Goal: Task Accomplishment & Management: Use online tool/utility

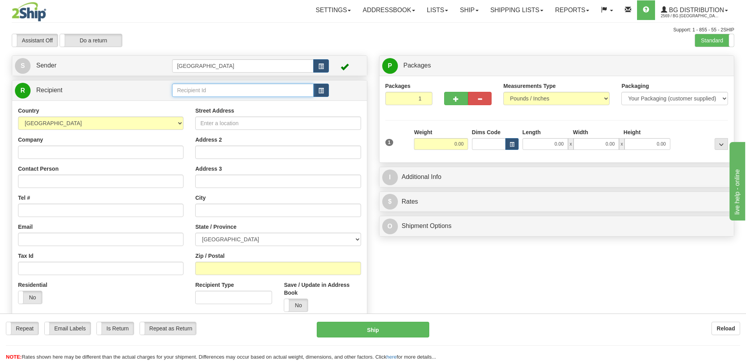
click at [229, 92] on input "text" at bounding box center [243, 89] width 142 height 13
click at [216, 105] on div "CRL" at bounding box center [241, 102] width 134 height 9
type input "CRL"
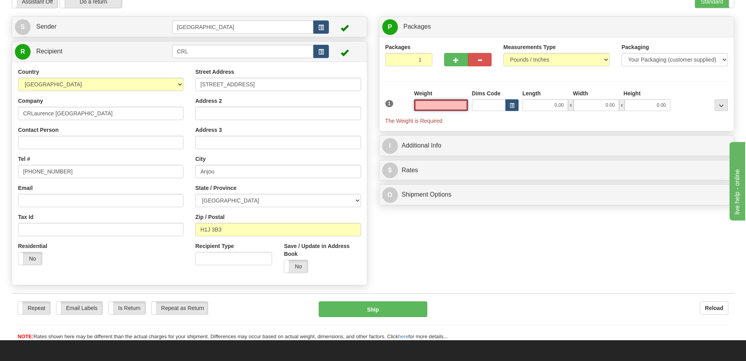
scroll to position [39, 0]
type input "0.00"
click at [557, 107] on input "0.00" at bounding box center [544, 105] width 45 height 12
type input "15.00"
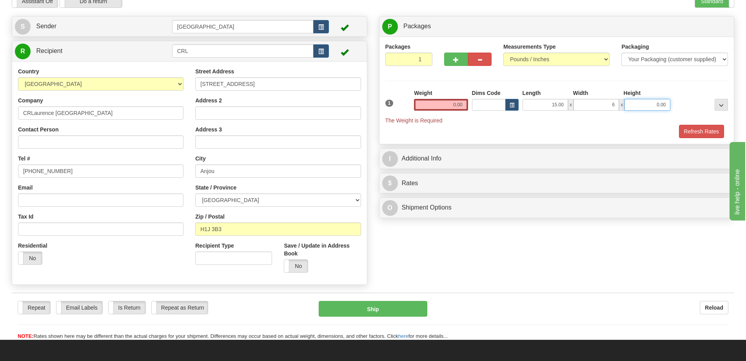
type input "6.00"
type input "4.00"
click at [456, 105] on input "0.00" at bounding box center [441, 105] width 54 height 12
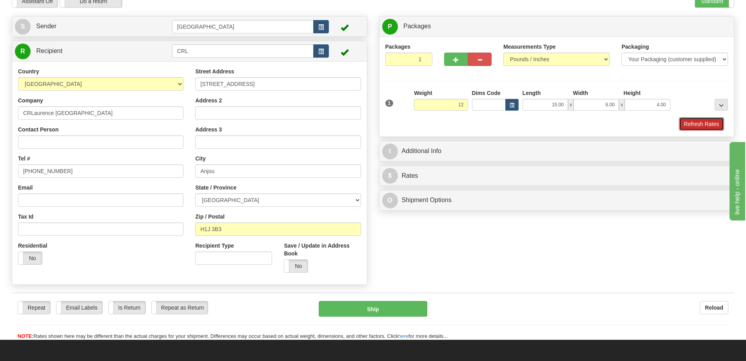
type input "12.00"
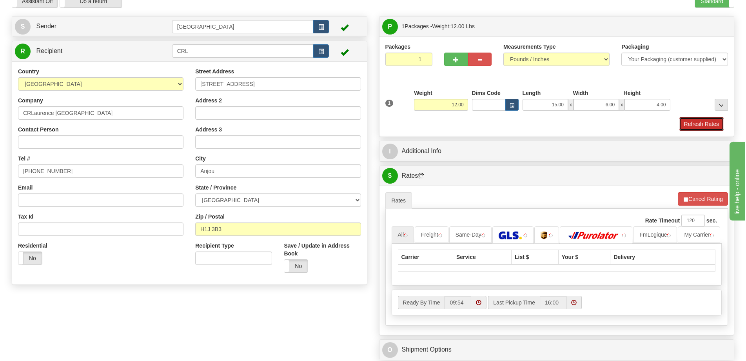
drag, startPoint x: 680, startPoint y: 125, endPoint x: 664, endPoint y: 131, distance: 17.4
click at [680, 125] on button "Refresh Rates" at bounding box center [701, 123] width 45 height 13
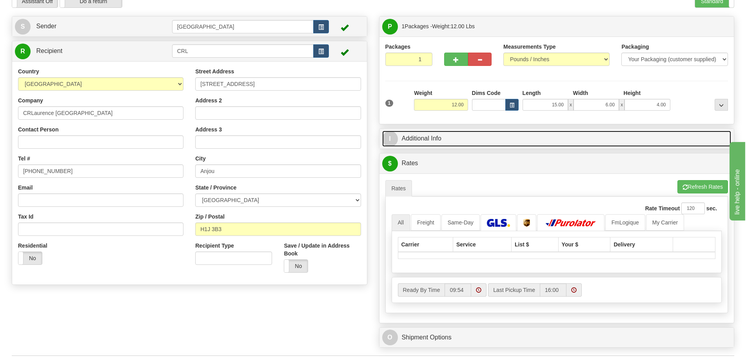
click at [649, 138] on link "I Additional Info" at bounding box center [556, 139] width 349 height 16
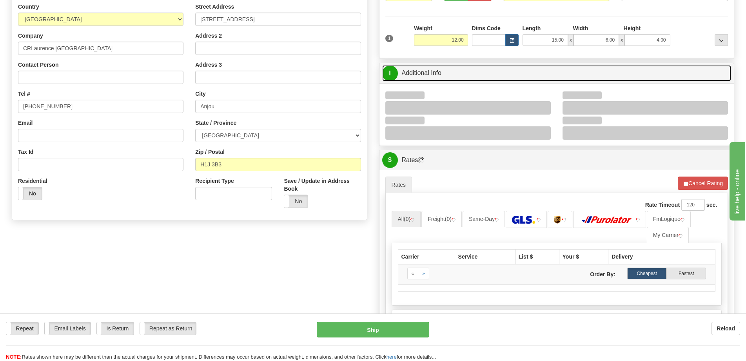
scroll to position [157, 0]
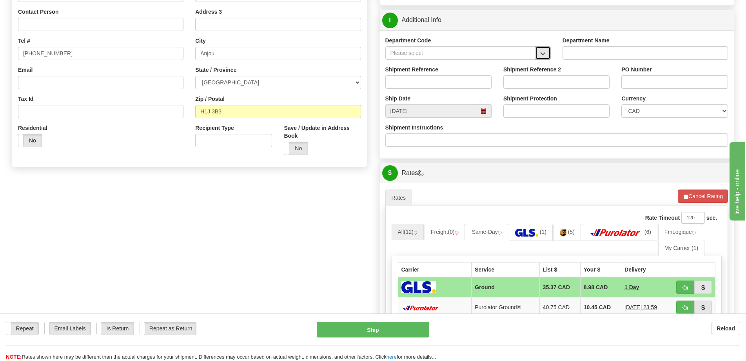
click at [542, 51] on span "button" at bounding box center [542, 53] width 5 height 5
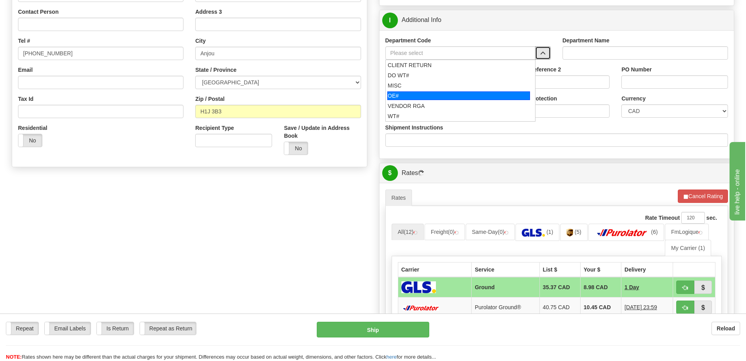
click at [433, 102] on div "VENDOR RGA" at bounding box center [459, 106] width 142 height 8
type input "VENDOR RGA"
type input "VENDOR RETURNS"
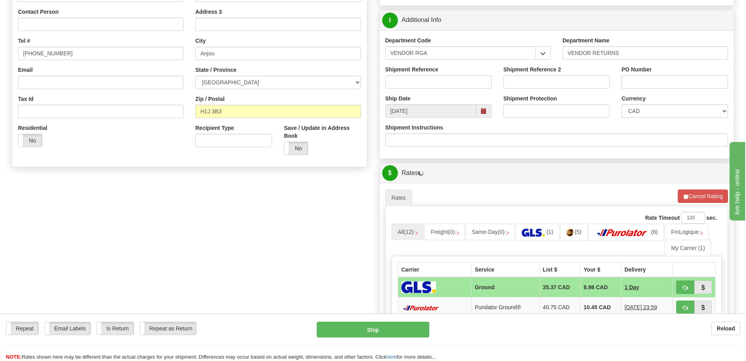
click at [436, 91] on div "Shipment Reference" at bounding box center [438, 79] width 118 height 29
click at [444, 80] on input "Shipment Reference" at bounding box center [438, 81] width 106 height 13
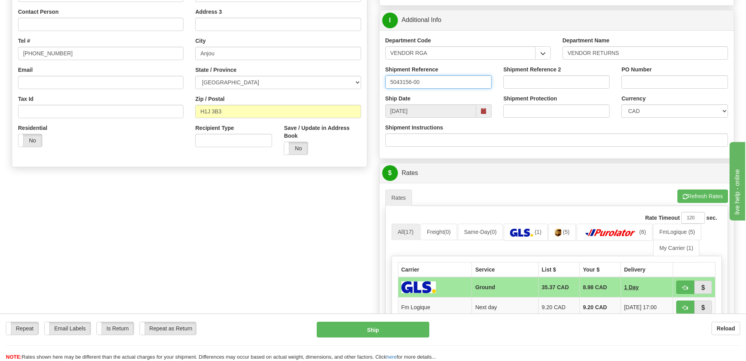
type input "5043156-00"
click at [649, 87] on input "PO Number" at bounding box center [674, 81] width 106 height 13
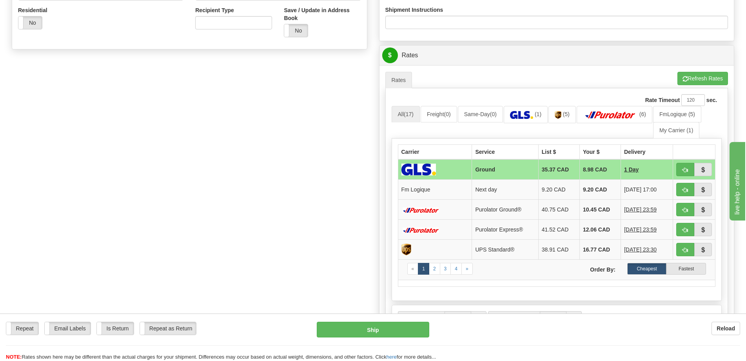
scroll to position [353, 0]
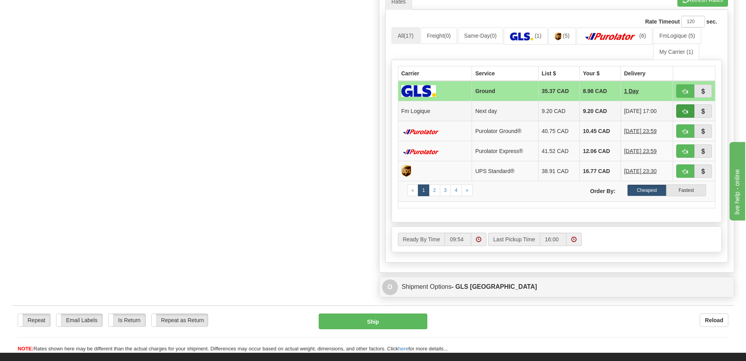
type input "."
click at [684, 109] on span "button" at bounding box center [684, 111] width 5 height 5
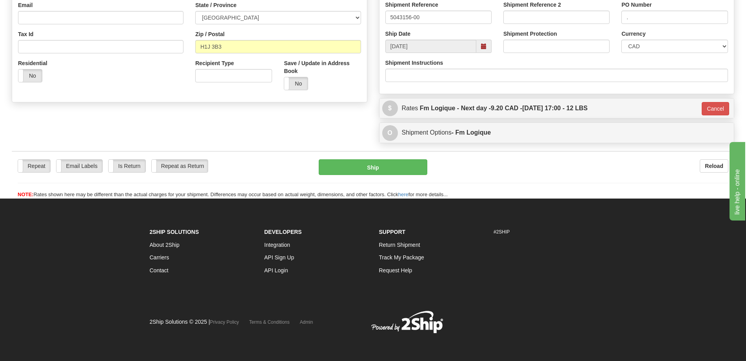
type input "jour"
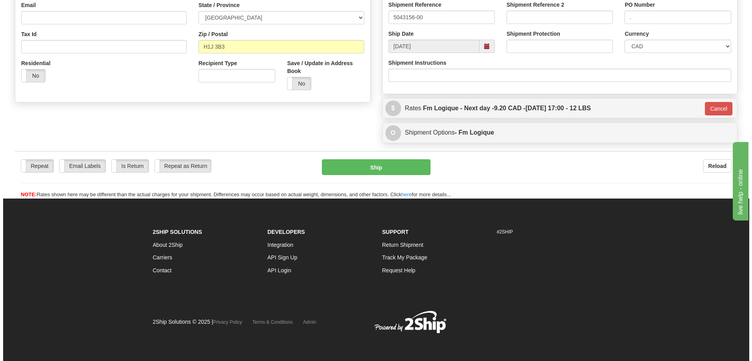
scroll to position [222, 0]
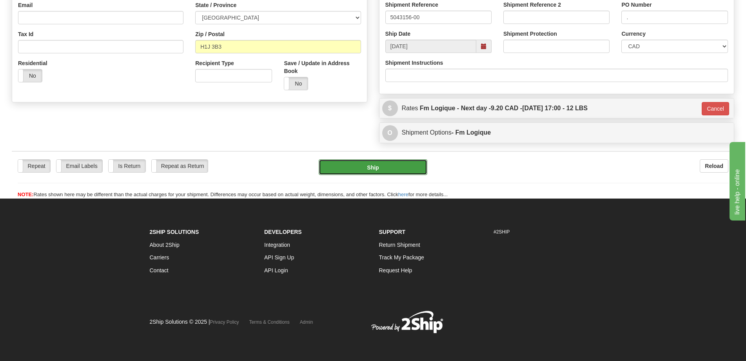
click at [386, 167] on button "Ship" at bounding box center [373, 167] width 109 height 16
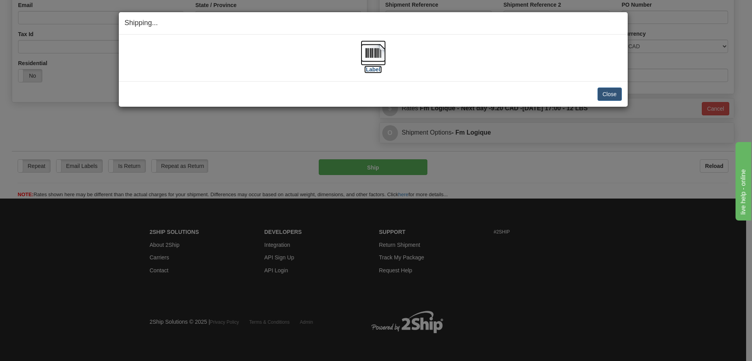
click at [372, 67] on label "[Label]" at bounding box center [373, 69] width 18 height 8
click at [603, 92] on button "Close" at bounding box center [609, 93] width 24 height 13
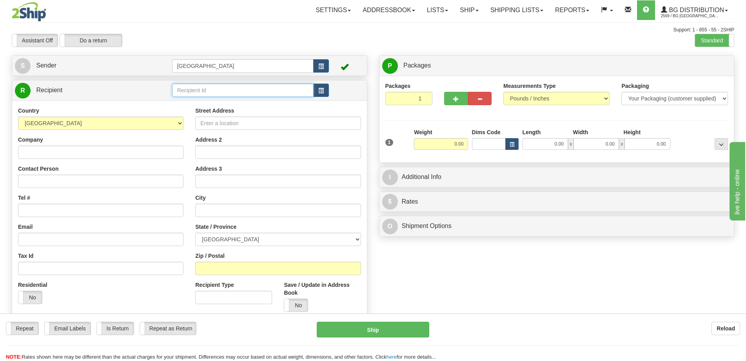
click at [201, 86] on input "text" at bounding box center [243, 89] width 142 height 13
click at [214, 104] on div "60111" at bounding box center [240, 102] width 133 height 8
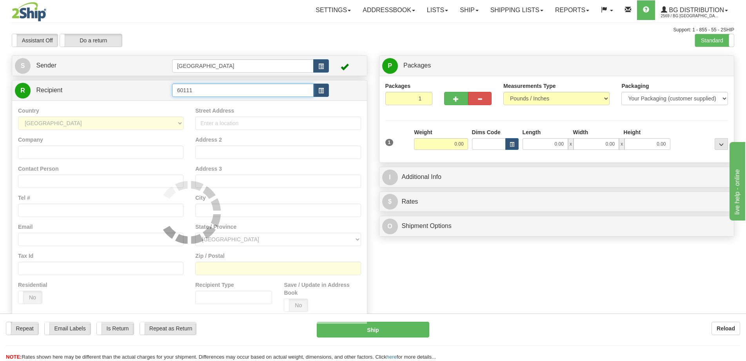
type input "60111"
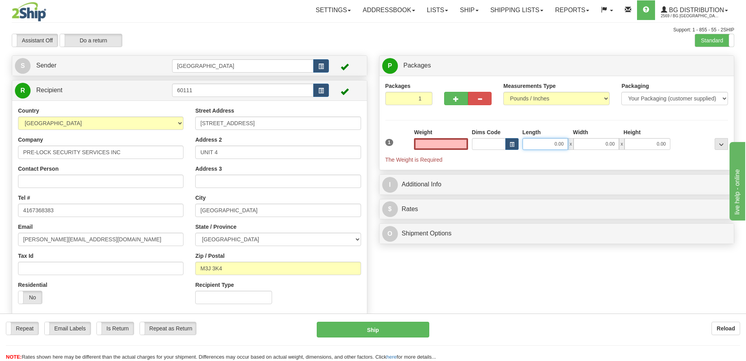
type input "0.00"
click at [547, 145] on input "0.00" at bounding box center [544, 144] width 45 height 12
type input "12.00"
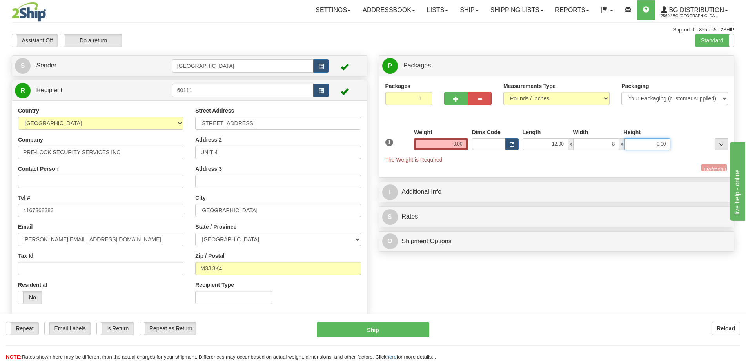
type input "8.00"
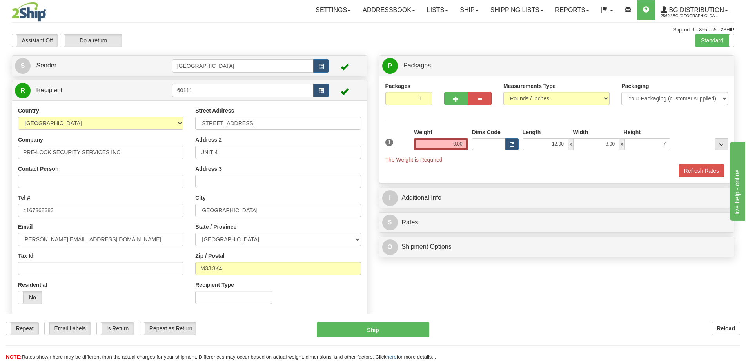
type input "7.00"
click at [469, 141] on div "Weight 0.00" at bounding box center [441, 141] width 58 height 27
click at [462, 138] on input "0.00" at bounding box center [441, 144] width 54 height 12
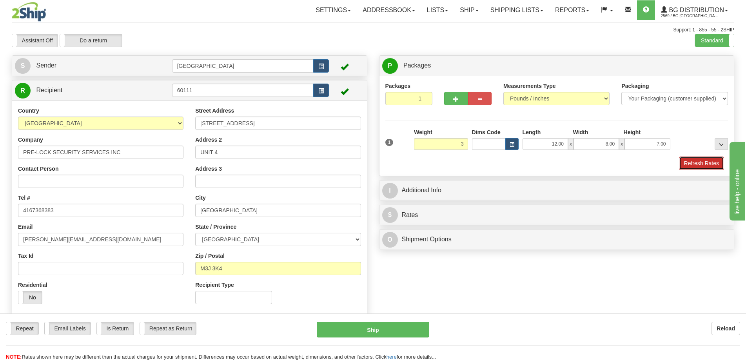
type input "3.00"
click at [693, 165] on button "Refresh Rates" at bounding box center [701, 162] width 45 height 13
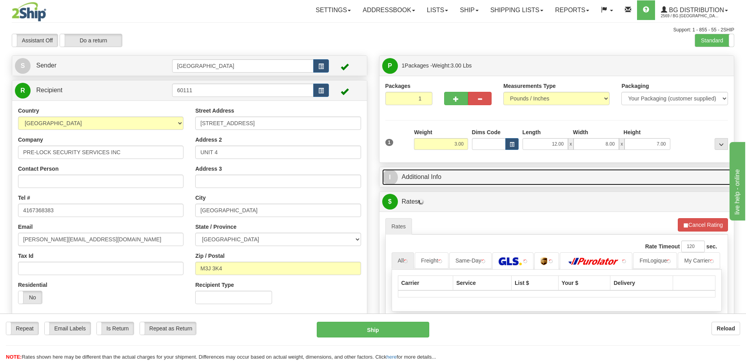
click at [656, 174] on link "I Additional Info" at bounding box center [556, 177] width 349 height 16
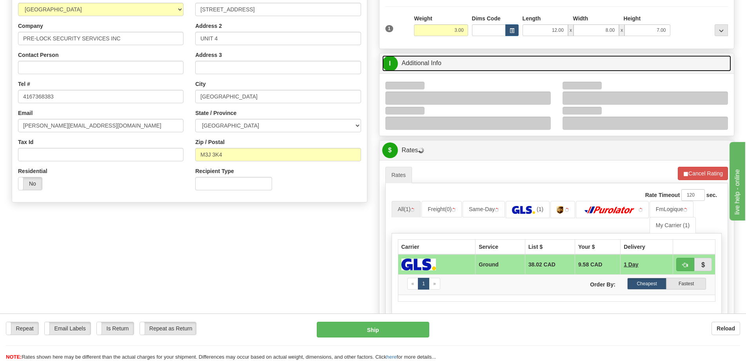
scroll to position [118, 0]
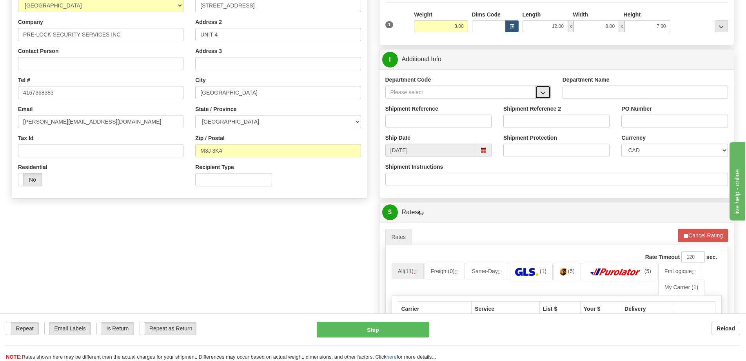
drag, startPoint x: 543, startPoint y: 89, endPoint x: 540, endPoint y: 92, distance: 4.4
click at [543, 90] on span "button" at bounding box center [542, 92] width 5 height 5
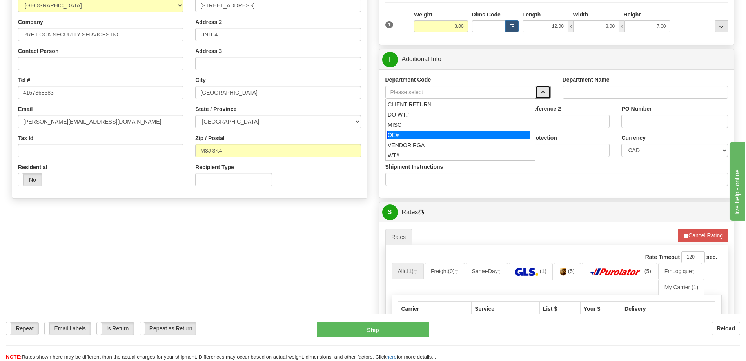
click at [436, 131] on div "OE#" at bounding box center [458, 135] width 143 height 9
type input "OE#"
type input "ORDERS"
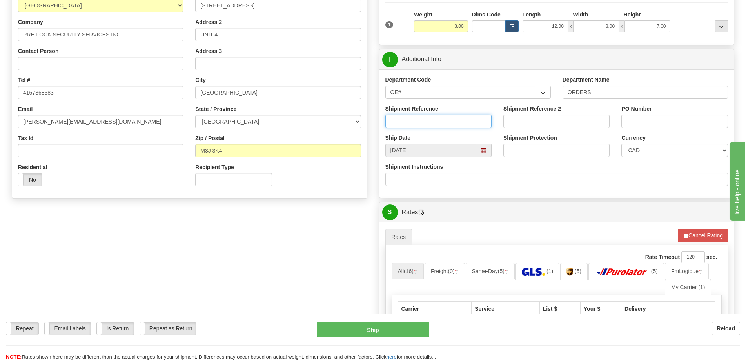
click at [443, 122] on input "Shipment Reference" at bounding box center [438, 120] width 106 height 13
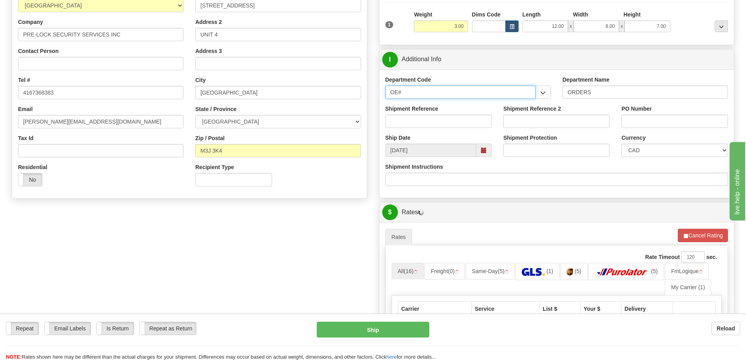
click at [459, 92] on input "OE#" at bounding box center [460, 91] width 150 height 13
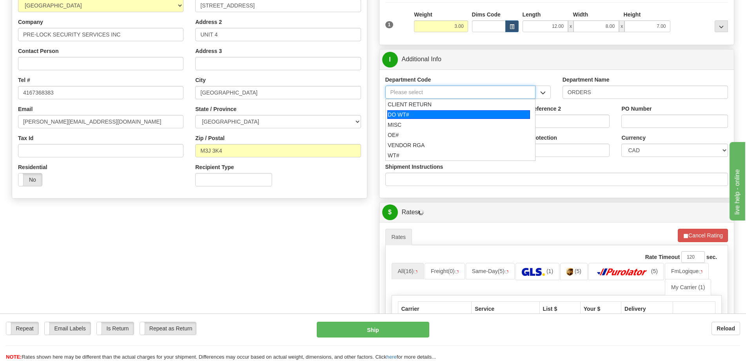
click at [467, 118] on div "DO WT#" at bounding box center [458, 114] width 143 height 9
type input "DO WT#"
type input "DIRECT ORDERS"
type input "DO WT#"
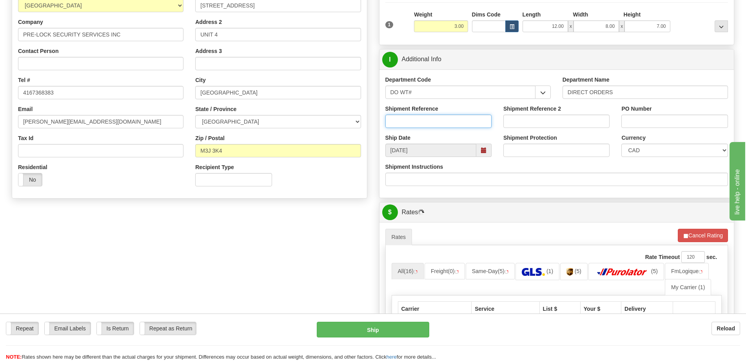
click at [437, 119] on input "Shipment Reference" at bounding box center [438, 120] width 106 height 13
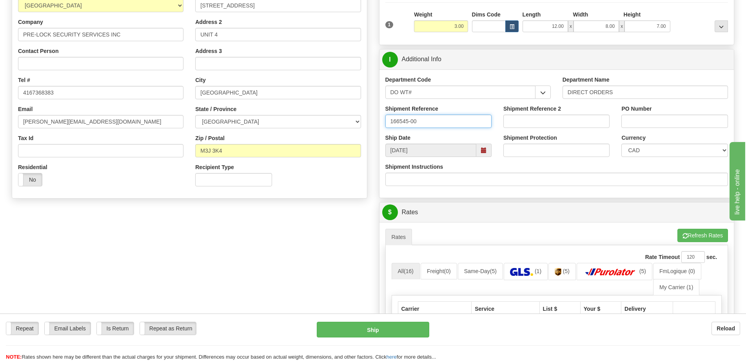
type input "166545-00"
click at [661, 114] on div "PO Number" at bounding box center [674, 116] width 106 height 23
click at [668, 119] on input "PO Number" at bounding box center [674, 120] width 106 height 13
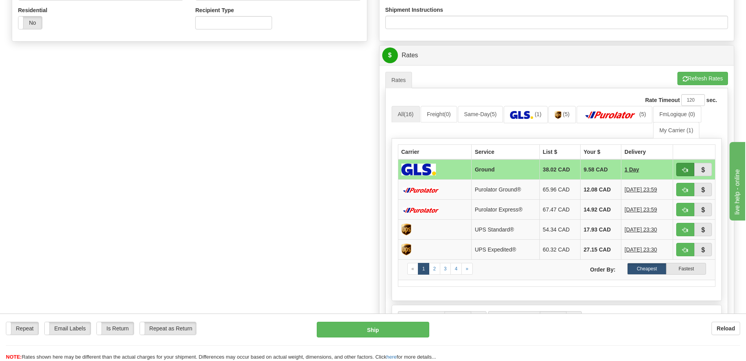
type input "."
click at [681, 169] on button "button" at bounding box center [685, 169] width 18 height 13
type input "1"
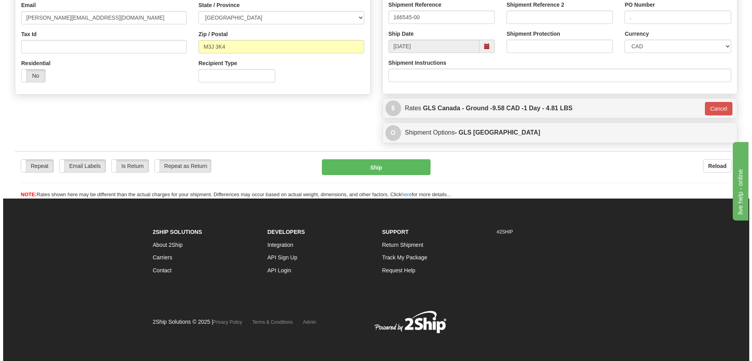
scroll to position [222, 0]
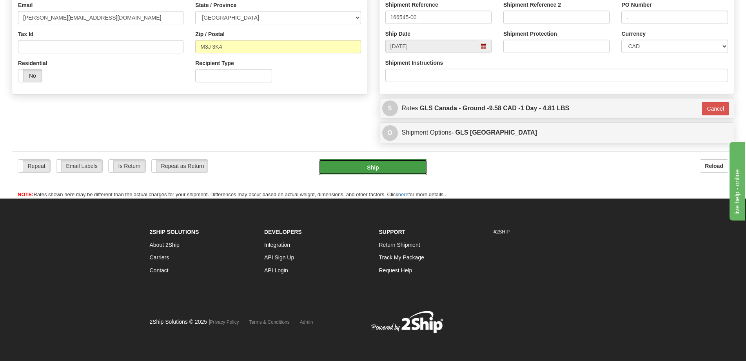
click at [402, 169] on button "Ship" at bounding box center [373, 167] width 109 height 16
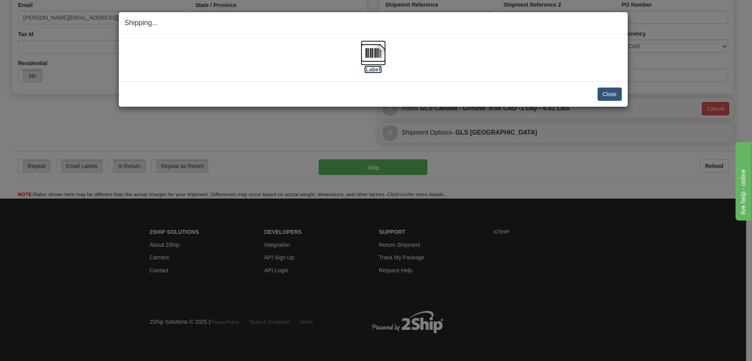
click at [374, 52] on img at bounding box center [373, 52] width 25 height 25
click at [606, 94] on button "Close" at bounding box center [609, 93] width 24 height 13
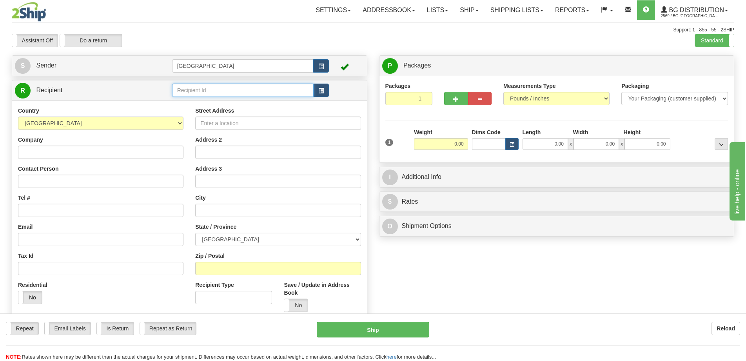
click at [217, 91] on input "text" at bounding box center [243, 89] width 142 height 13
type input "5532"
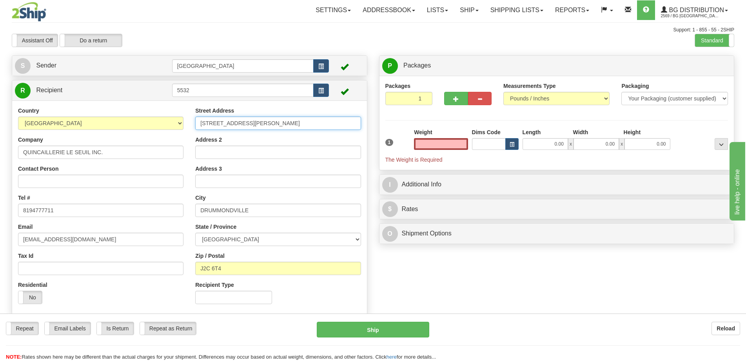
type input "0.00"
drag, startPoint x: 272, startPoint y: 125, endPoint x: 119, endPoint y: 125, distance: 153.2
click at [119, 125] on div "Country AFGHANISTAN ALAND ISLANDS ALBANIA ALGERIA AMERICAN SAMOA ANDORRA ANGOLA…" at bounding box center [189, 208] width 355 height 203
type input "2260 route 122"
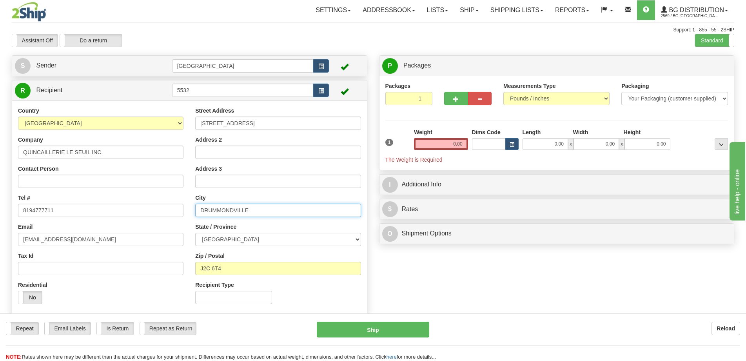
type input "Saint-Cyrille-de-Wendover"
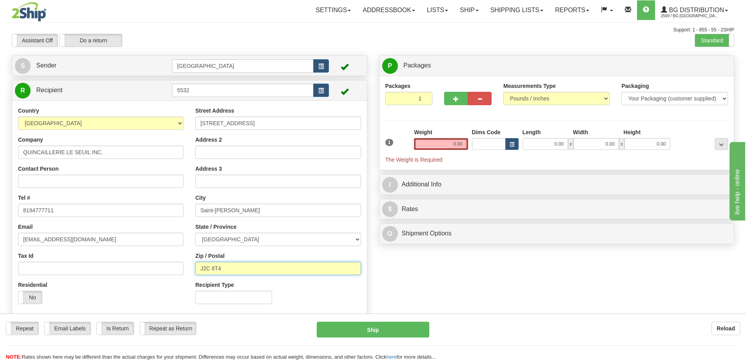
type input "J1Z 1B8"
click at [456, 100] on span "button" at bounding box center [455, 98] width 5 height 5
radio input "true"
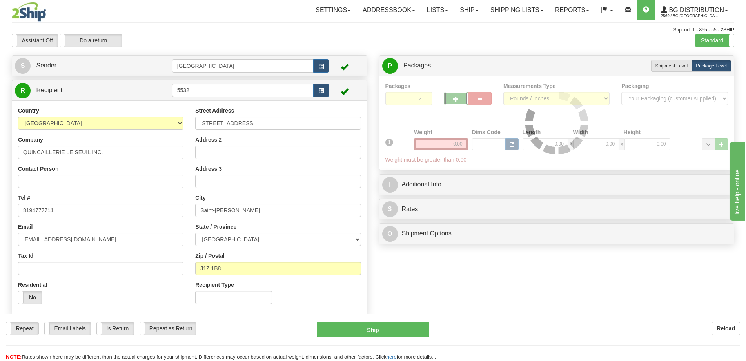
click at [456, 96] on span "button" at bounding box center [455, 98] width 5 height 5
type input "3"
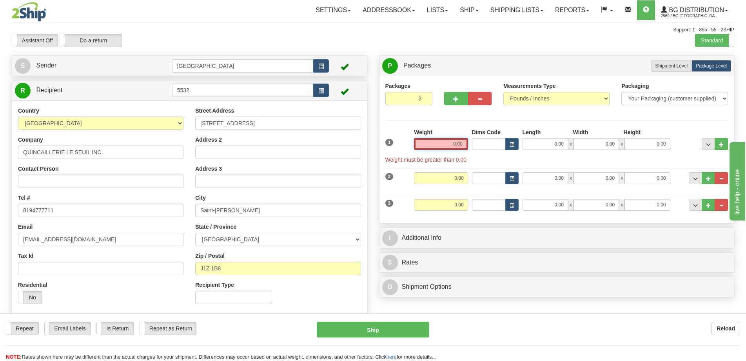
click at [460, 142] on input "0.00" at bounding box center [441, 144] width 54 height 12
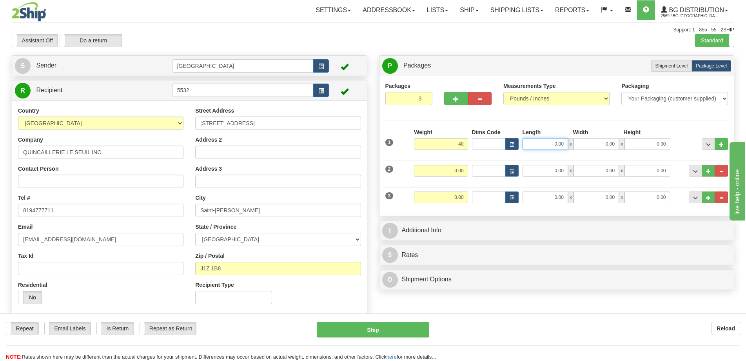
type input "40.00"
click at [549, 146] on input "0.00" at bounding box center [544, 144] width 45 height 12
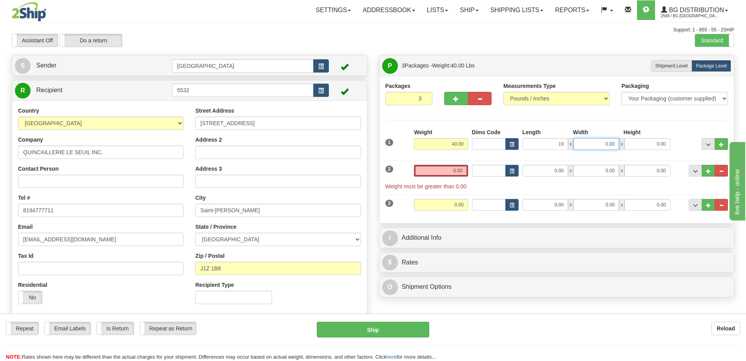
type input "19.00"
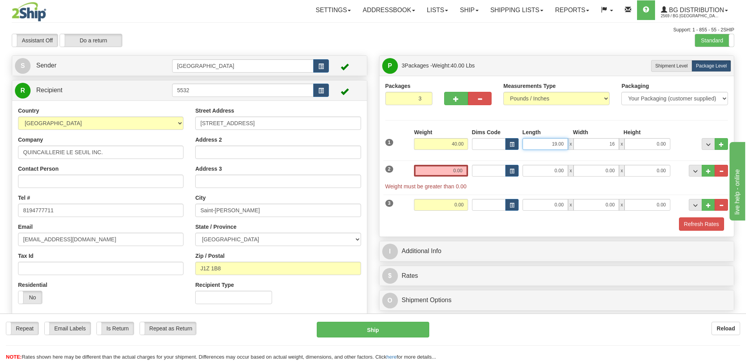
type input "16.00"
click at [549, 146] on input "19.00" at bounding box center [544, 144] width 45 height 12
type input "20.00"
type input "16.00"
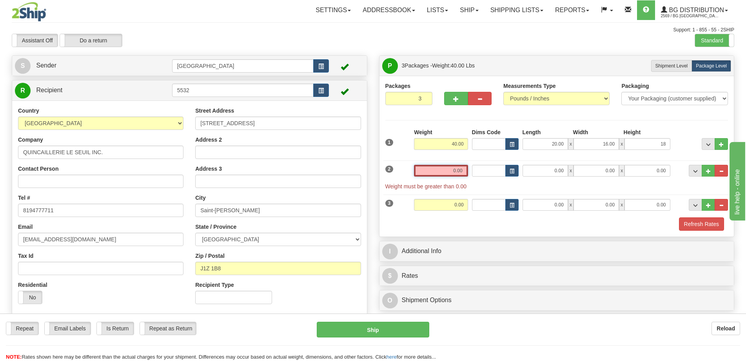
type input "18.00"
click at [448, 174] on input "0.00" at bounding box center [441, 171] width 54 height 12
type input "0.00"
click at [545, 168] on input "0.00" at bounding box center [544, 171] width 45 height 12
type input "0.00"
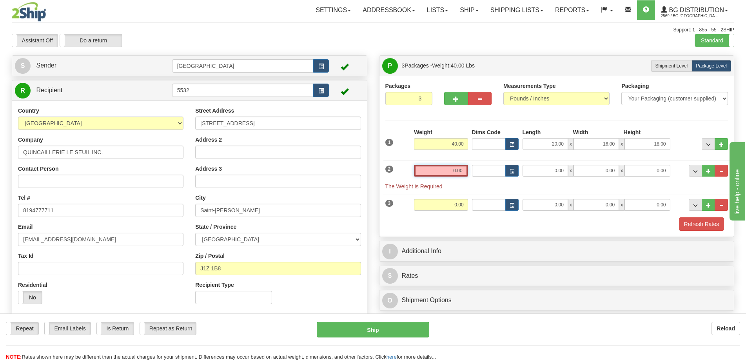
click at [462, 169] on input "0.00" at bounding box center [441, 171] width 54 height 12
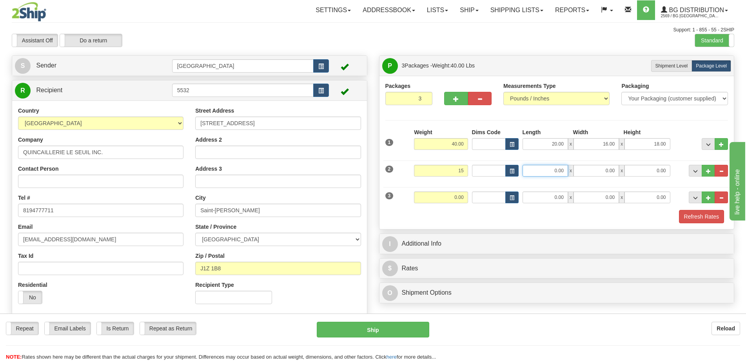
click at [557, 173] on input "0.00" at bounding box center [544, 171] width 45 height 12
type input "15.00"
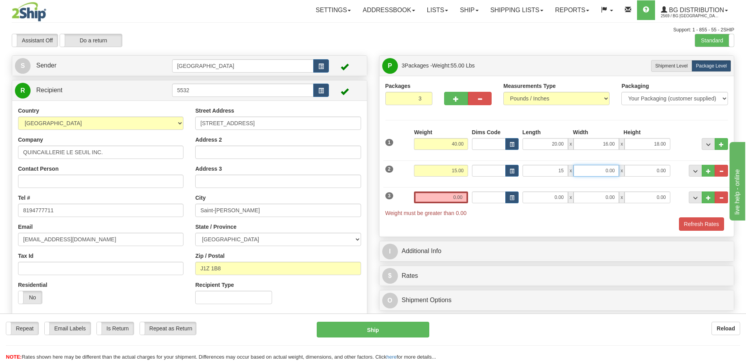
type input "15.00"
type input "13.00"
type input "7.00"
click at [555, 198] on input "0.00" at bounding box center [544, 197] width 45 height 12
type input "17.00"
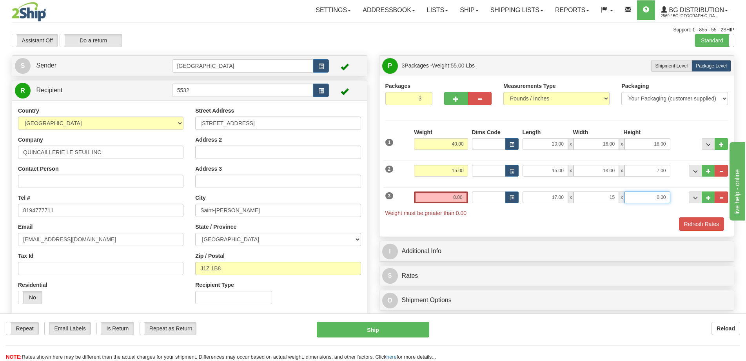
type input "15.00"
type input "11.00"
click at [458, 198] on input "0.00" at bounding box center [441, 197] width 54 height 12
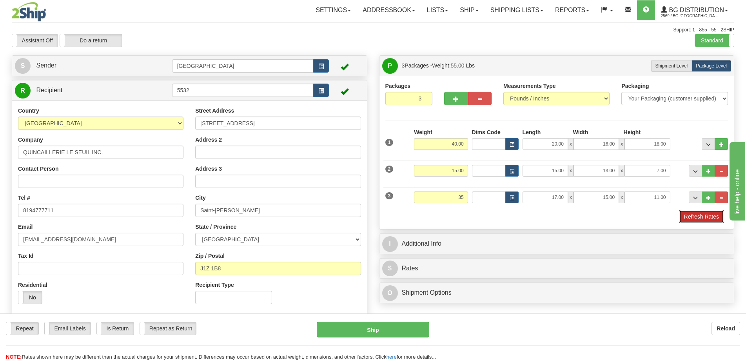
click at [685, 219] on button "Refresh Rates" at bounding box center [701, 216] width 45 height 13
type input "35.00"
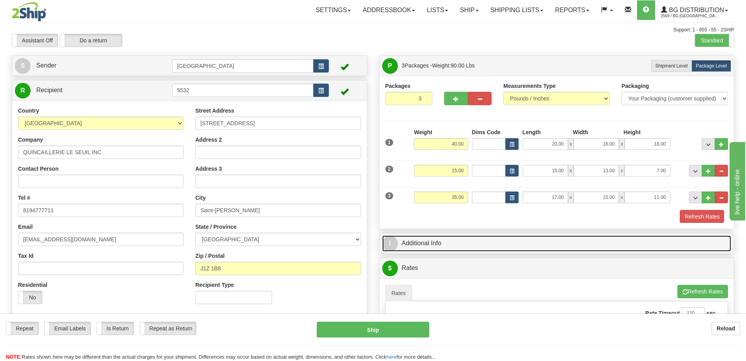
click at [654, 235] on link "I Additional Info" at bounding box center [556, 243] width 349 height 16
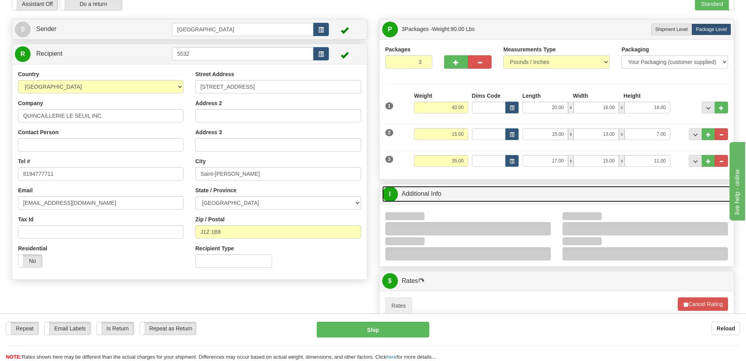
scroll to position [78, 0]
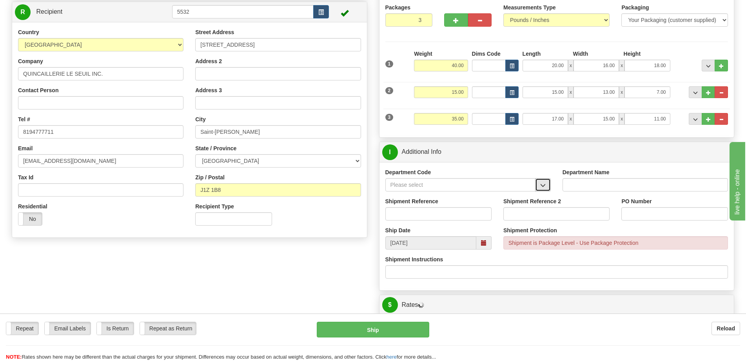
click at [542, 184] on span "button" at bounding box center [542, 185] width 5 height 5
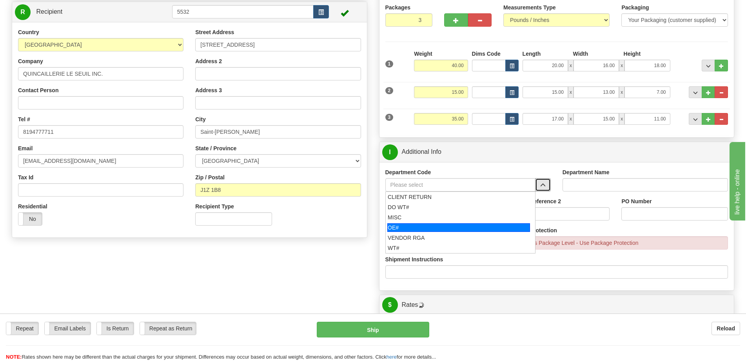
click at [418, 228] on div "OE#" at bounding box center [458, 227] width 143 height 9
type input "OE#"
type input "ORDERS"
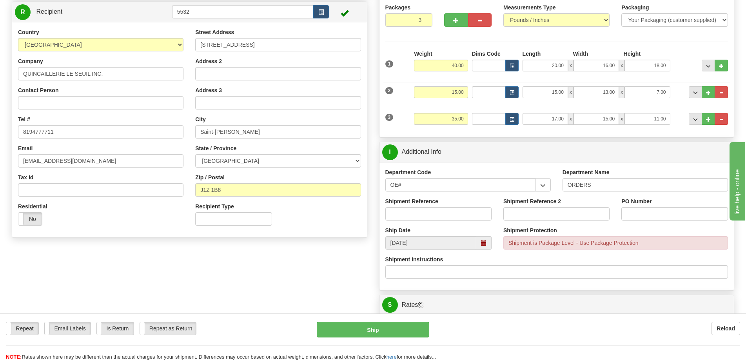
click at [427, 206] on div "Shipment Reference" at bounding box center [438, 208] width 106 height 23
click at [448, 211] on input "Shipment Reference" at bounding box center [438, 213] width 106 height 13
type input "50321508-00"
click at [650, 213] on input "PO Number" at bounding box center [674, 213] width 106 height 13
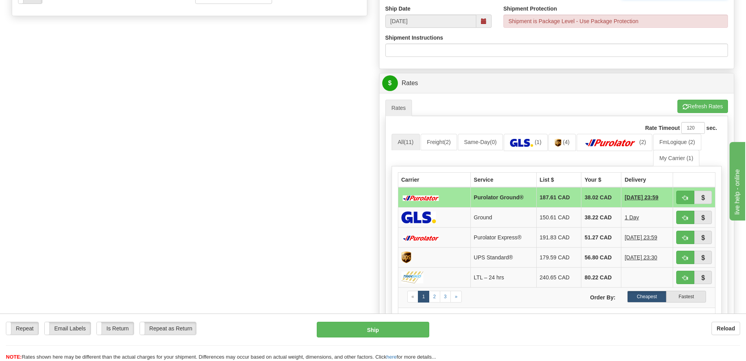
scroll to position [314, 0]
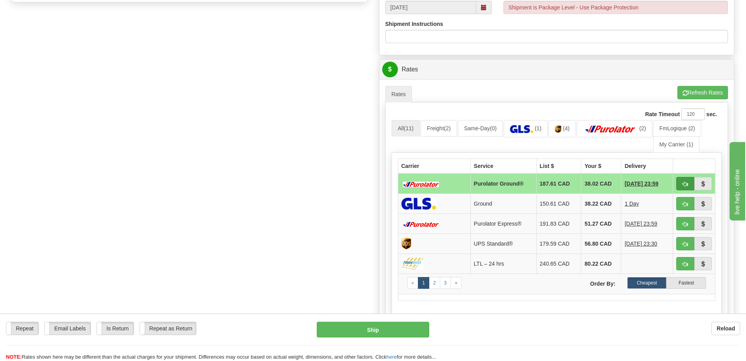
type input "."
click at [684, 181] on button "button" at bounding box center [685, 183] width 18 height 13
type input "260"
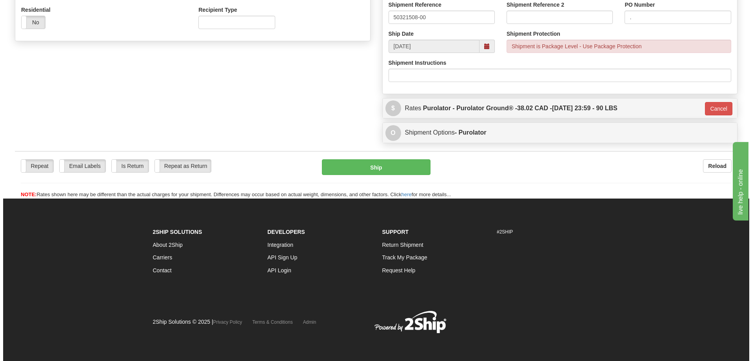
scroll to position [275, 0]
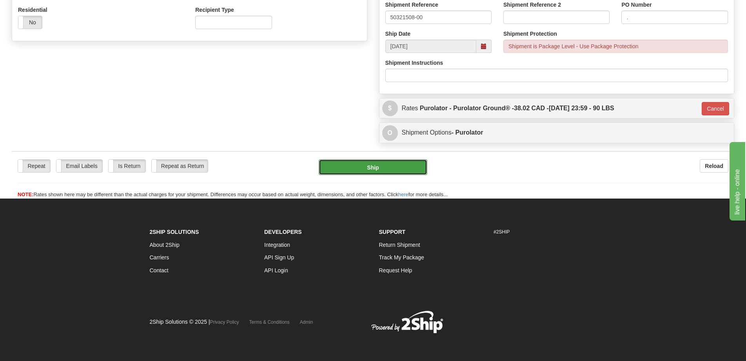
click at [357, 159] on button "Ship" at bounding box center [373, 167] width 109 height 16
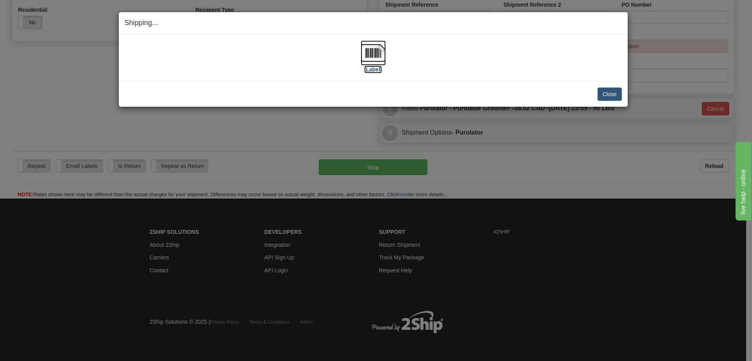
click at [380, 57] on img at bounding box center [373, 52] width 25 height 25
click at [613, 94] on button "Close" at bounding box center [609, 93] width 24 height 13
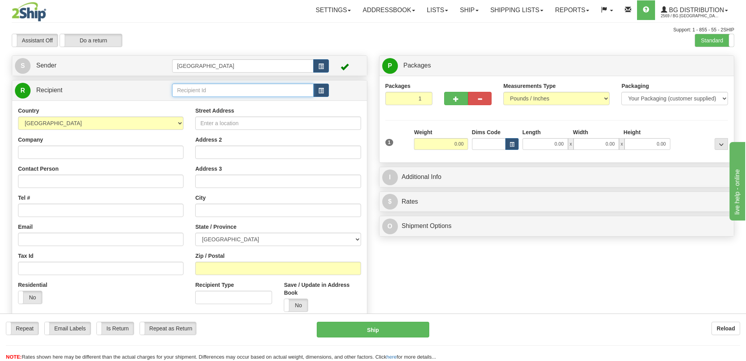
click at [217, 92] on input "text" at bounding box center [243, 89] width 142 height 13
click at [216, 103] on div "60209" at bounding box center [241, 102] width 134 height 9
type input "60209"
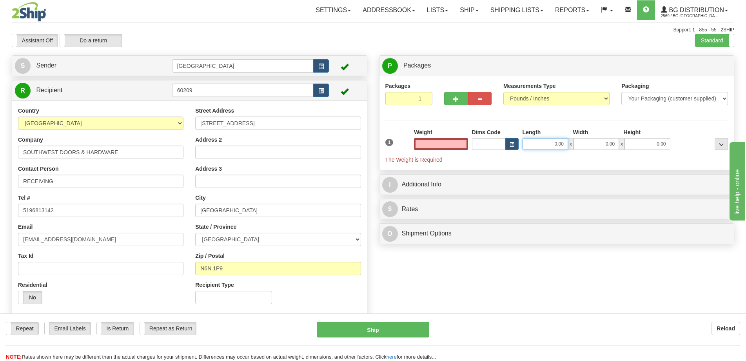
type input "0.00"
click at [548, 144] on input "0.00" at bounding box center [544, 144] width 45 height 12
type input "14.00"
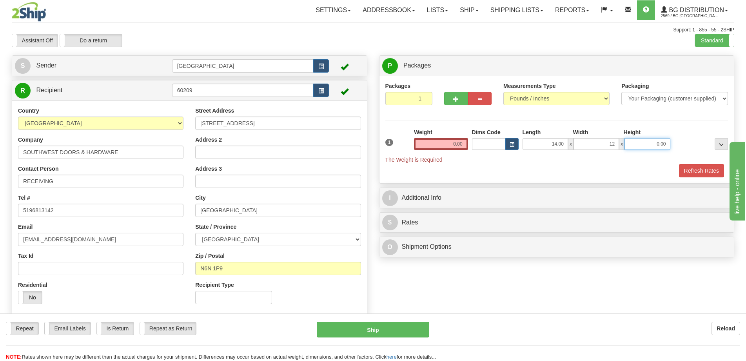
type input "12.00"
type input "13.00"
click at [466, 148] on input "0.00" at bounding box center [441, 144] width 54 height 12
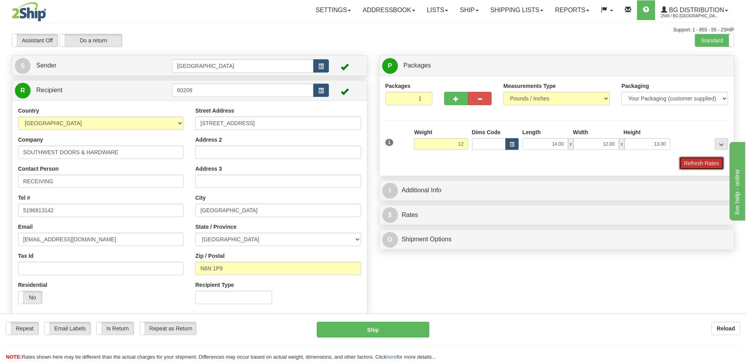
click at [709, 168] on button "Refresh Rates" at bounding box center [701, 162] width 45 height 13
type input "12.00"
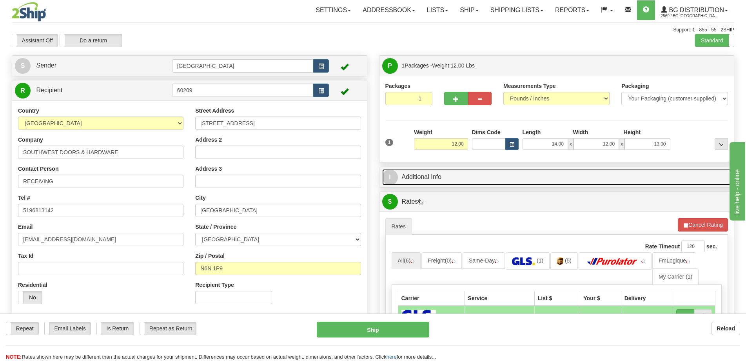
click at [468, 180] on link "I Additional Info" at bounding box center [556, 177] width 349 height 16
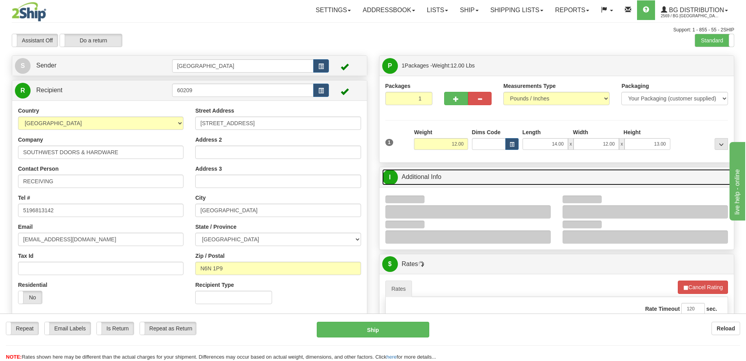
scroll to position [78, 0]
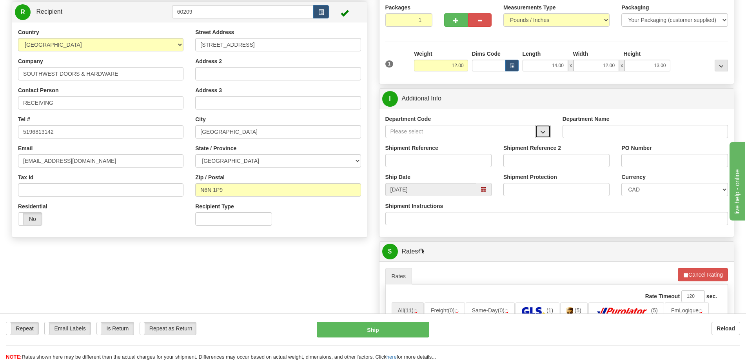
click at [544, 134] on span "button" at bounding box center [542, 131] width 5 height 5
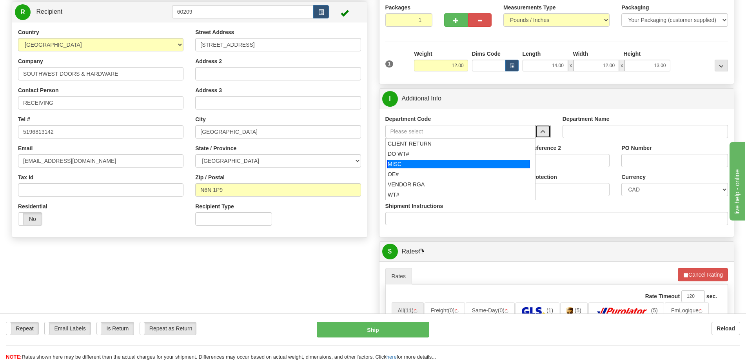
click at [420, 152] on div "DO WT#" at bounding box center [459, 154] width 142 height 8
type input "DO WT#"
type input "DIRECT ORDERS"
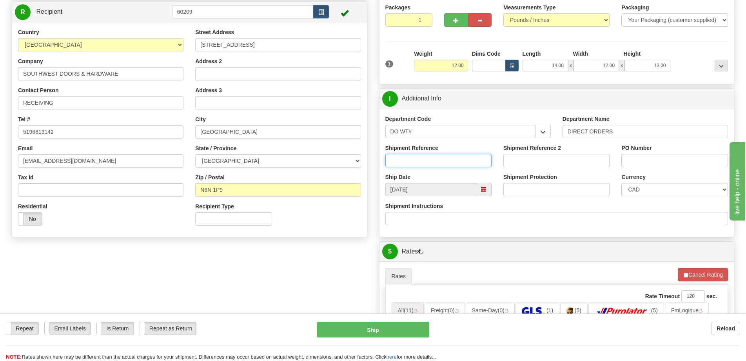
click at [416, 162] on input "Shipment Reference" at bounding box center [438, 160] width 106 height 13
type input "166549-00"
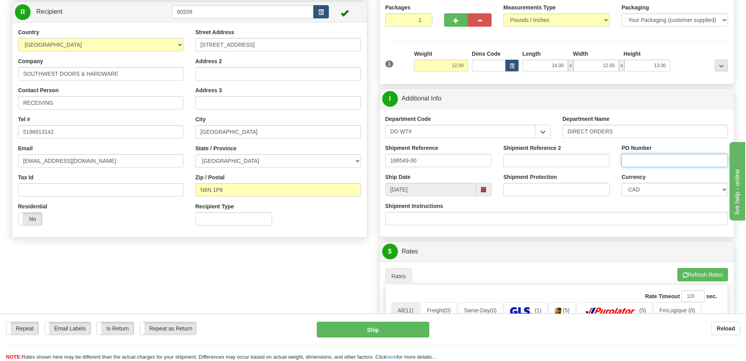
click at [651, 154] on input "PO Number" at bounding box center [674, 160] width 106 height 13
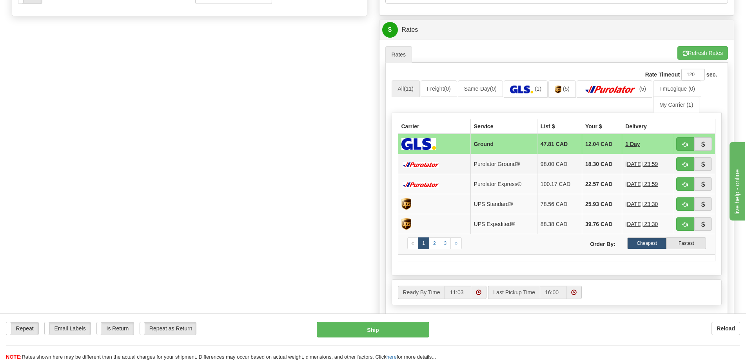
scroll to position [314, 0]
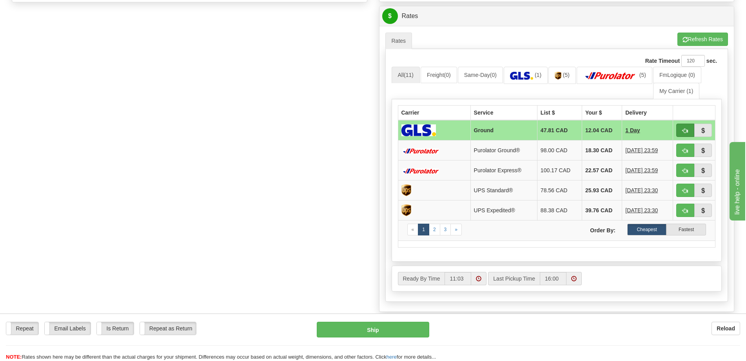
type input "."
click at [685, 132] on span "button" at bounding box center [684, 130] width 5 height 5
type input "1"
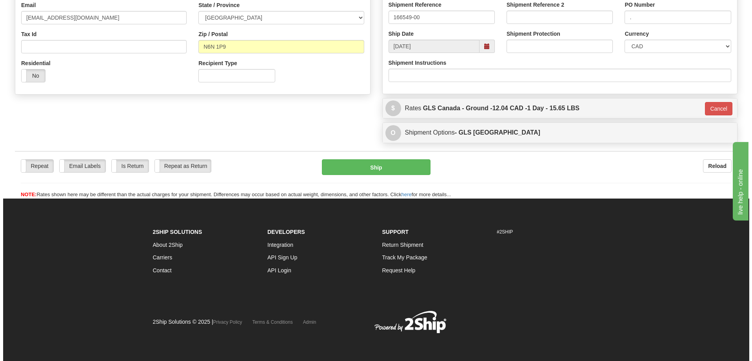
scroll to position [222, 0]
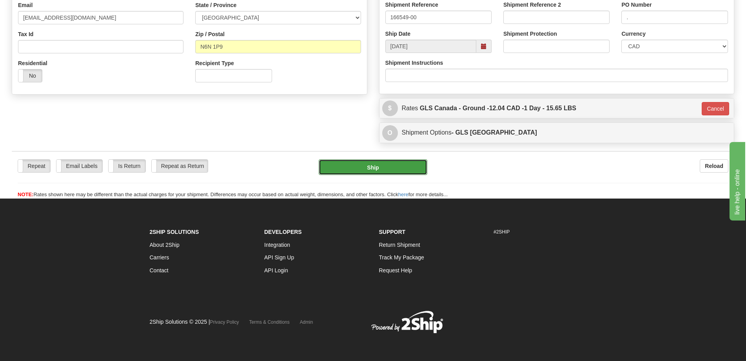
click at [381, 173] on button "Ship" at bounding box center [373, 167] width 109 height 16
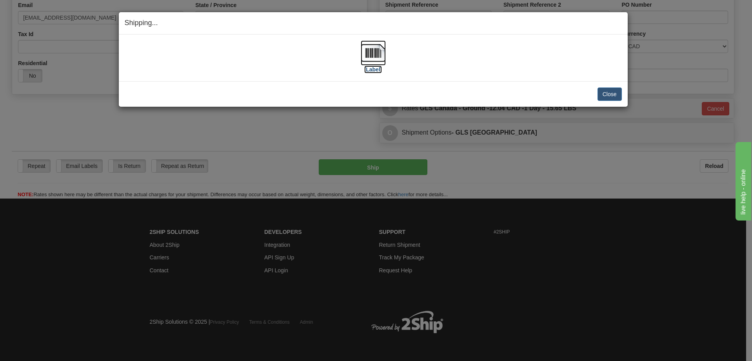
click at [374, 58] on img at bounding box center [373, 52] width 25 height 25
click at [612, 92] on button "Close" at bounding box center [609, 93] width 24 height 13
